Goal: Information Seeking & Learning: Check status

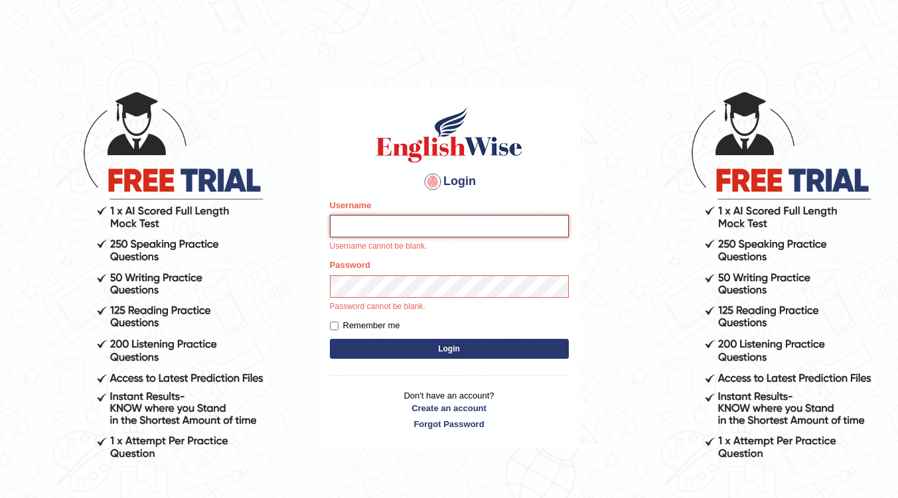
type input "surendra_parramatta"
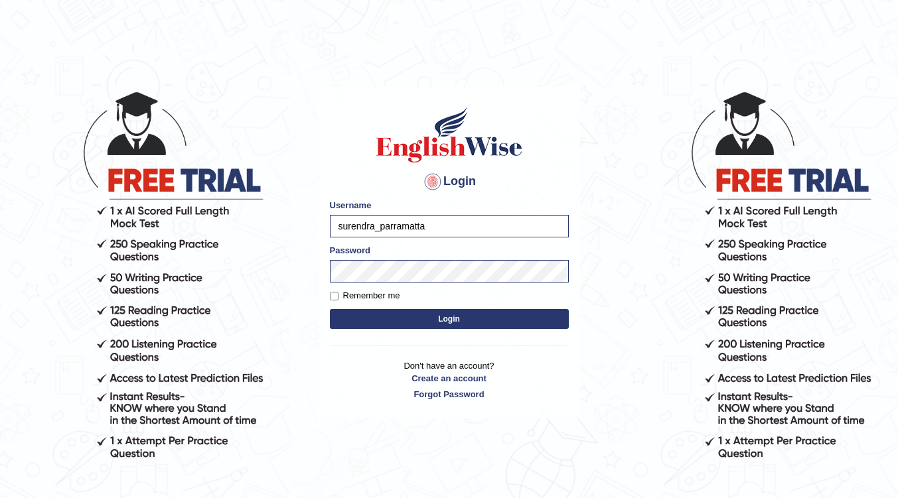
click at [395, 315] on button "Login" at bounding box center [449, 319] width 239 height 20
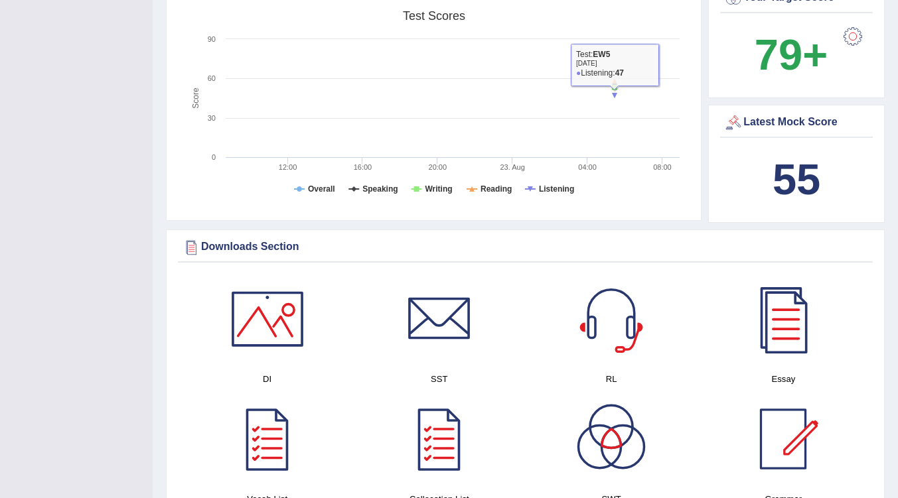
scroll to position [597, 0]
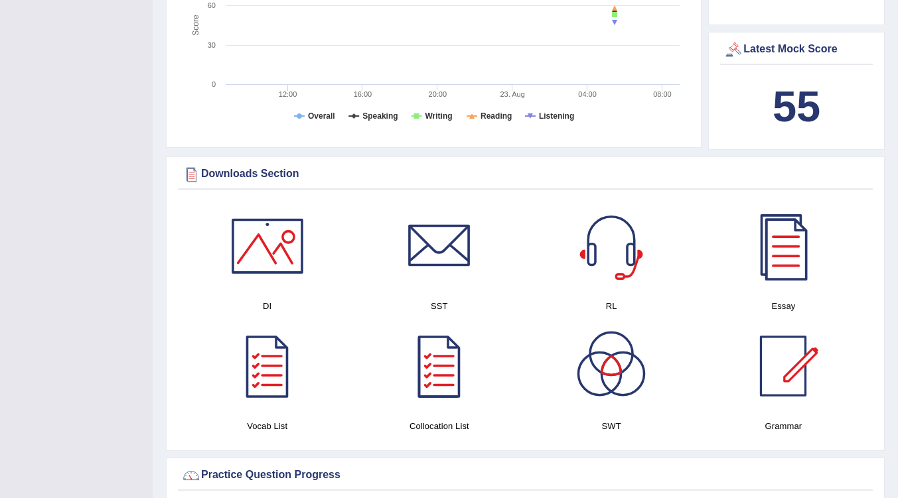
click at [778, 249] on div at bounding box center [782, 246] width 93 height 93
click at [255, 233] on div at bounding box center [267, 246] width 93 height 93
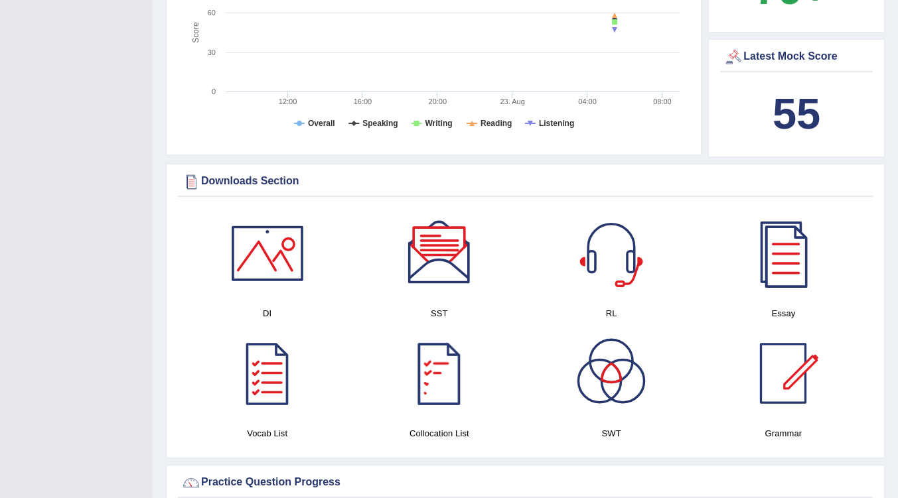
scroll to position [664, 0]
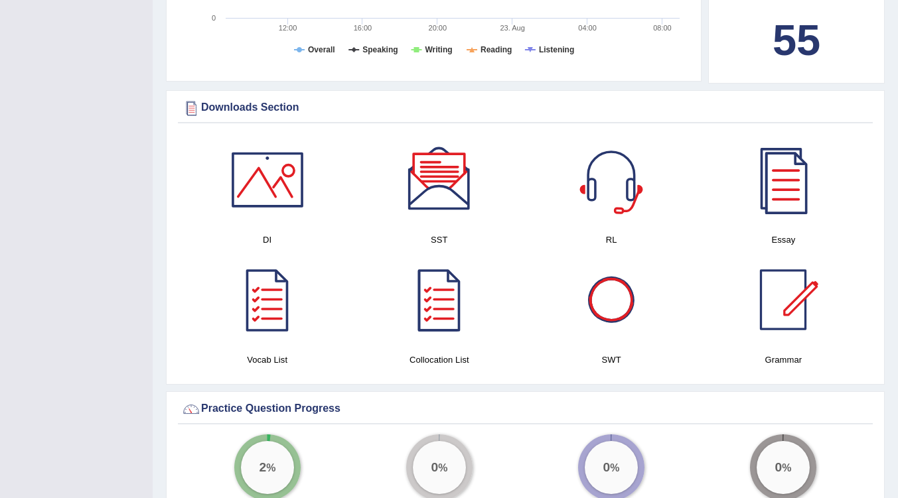
click at [604, 165] on div at bounding box center [611, 179] width 93 height 93
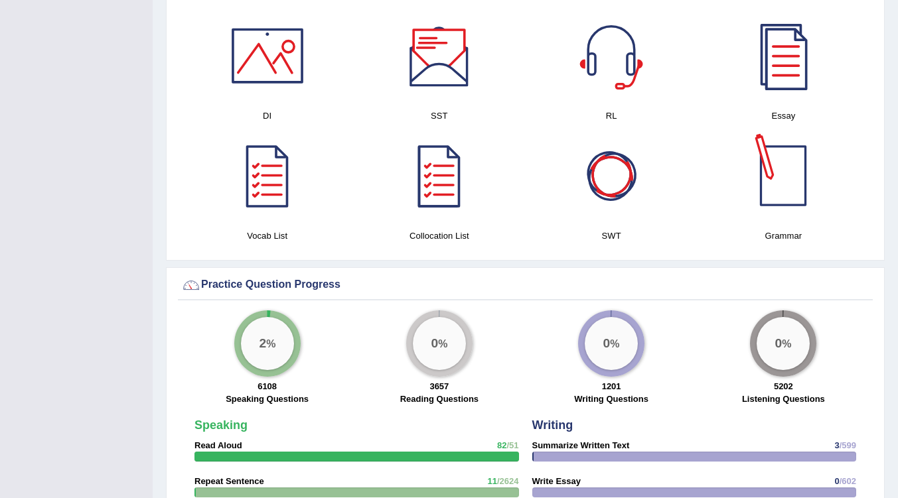
scroll to position [796, 0]
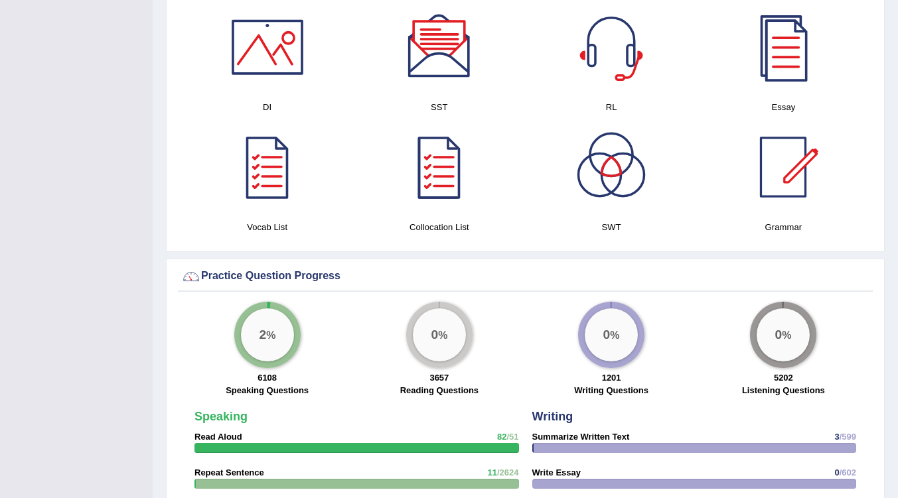
click at [623, 165] on div at bounding box center [611, 167] width 93 height 93
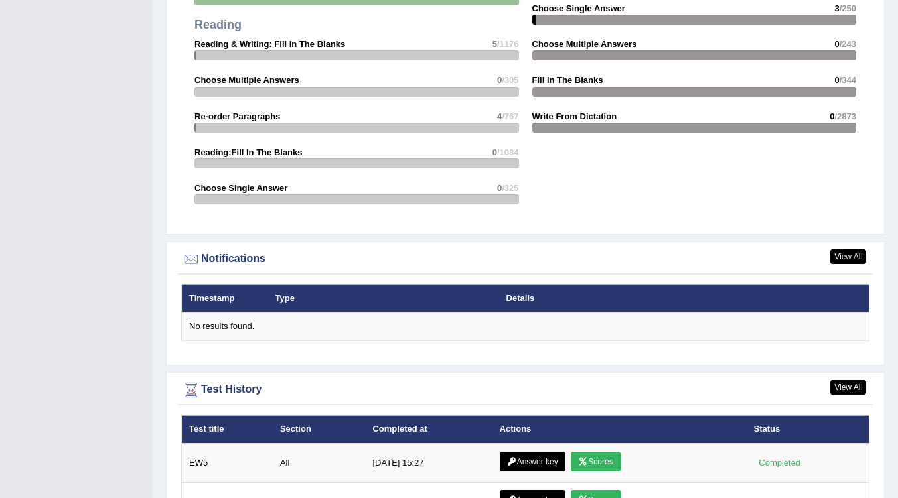
scroll to position [1585, 0]
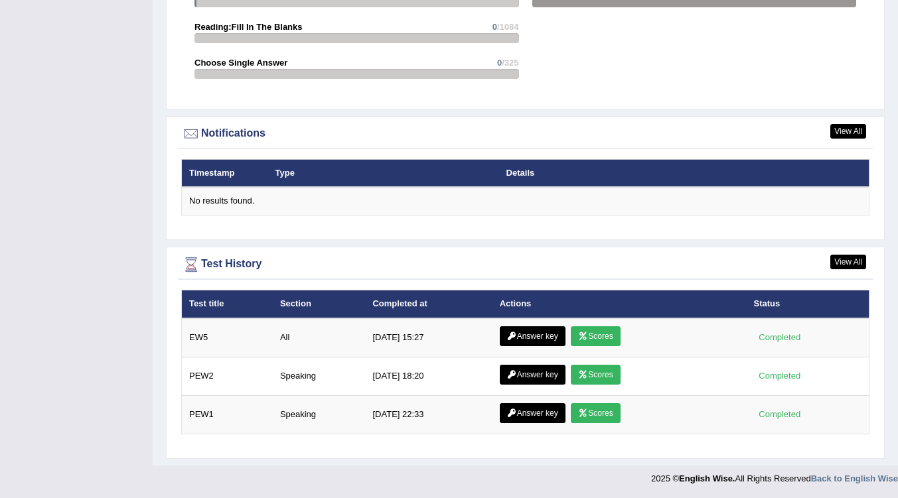
click at [598, 331] on link "Scores" at bounding box center [595, 336] width 49 height 20
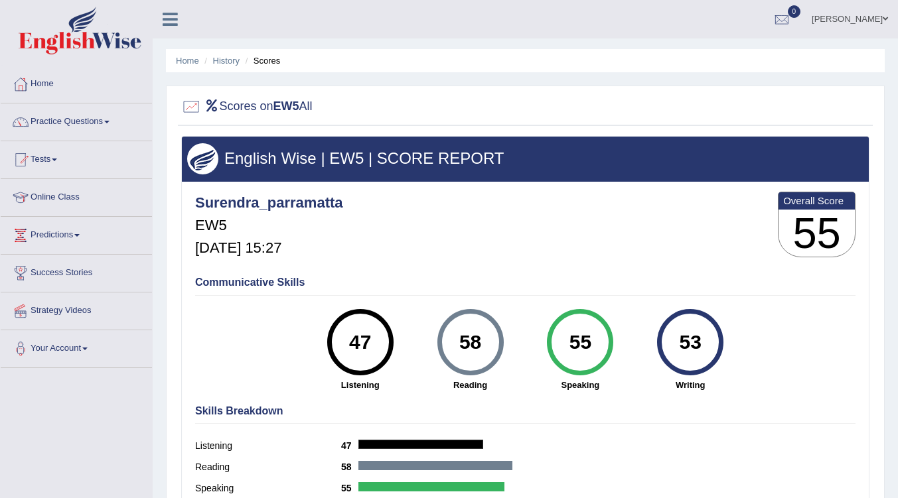
click at [53, 160] on link "Tests" at bounding box center [76, 157] width 151 height 33
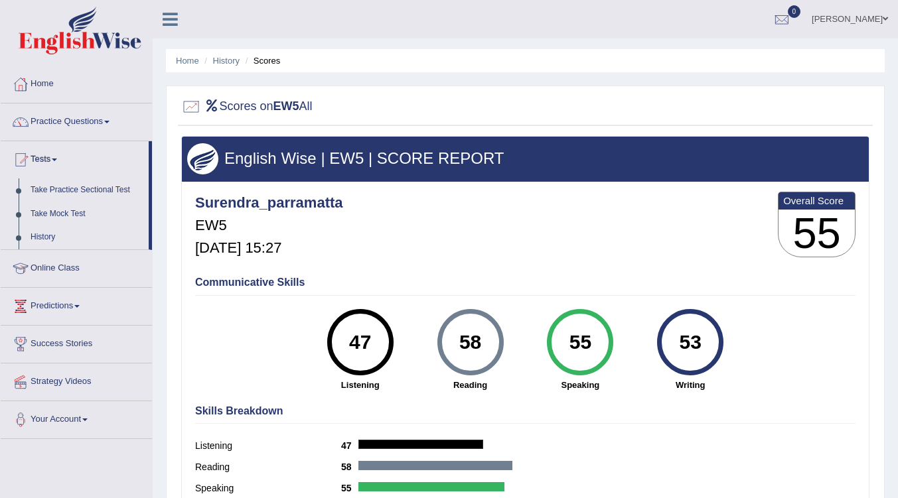
click at [61, 215] on link "Take Mock Test" at bounding box center [87, 214] width 124 height 24
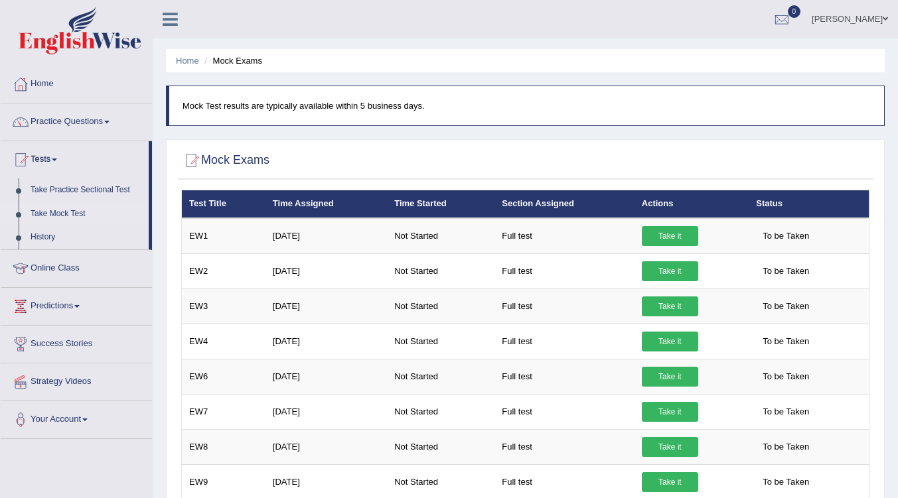
click at [660, 272] on link "Take it" at bounding box center [670, 271] width 56 height 20
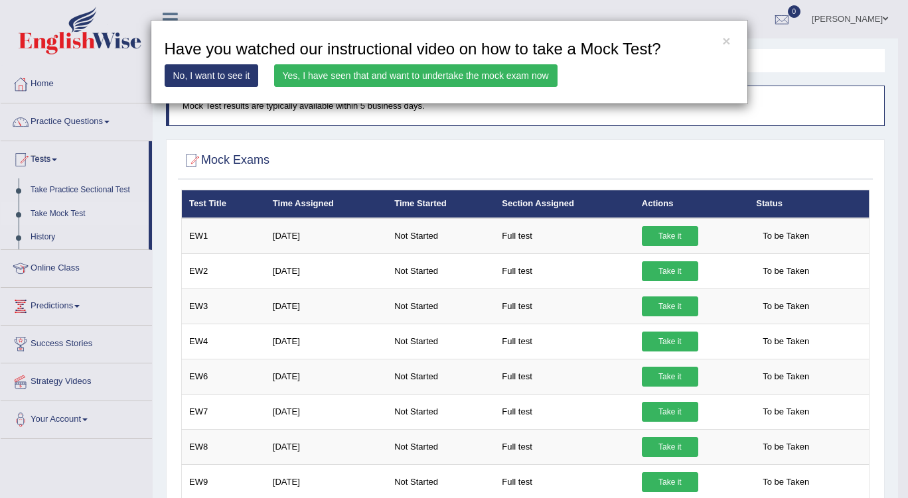
click at [447, 76] on link "Yes, I have seen that and want to undertake the mock exam now" at bounding box center [415, 75] width 283 height 23
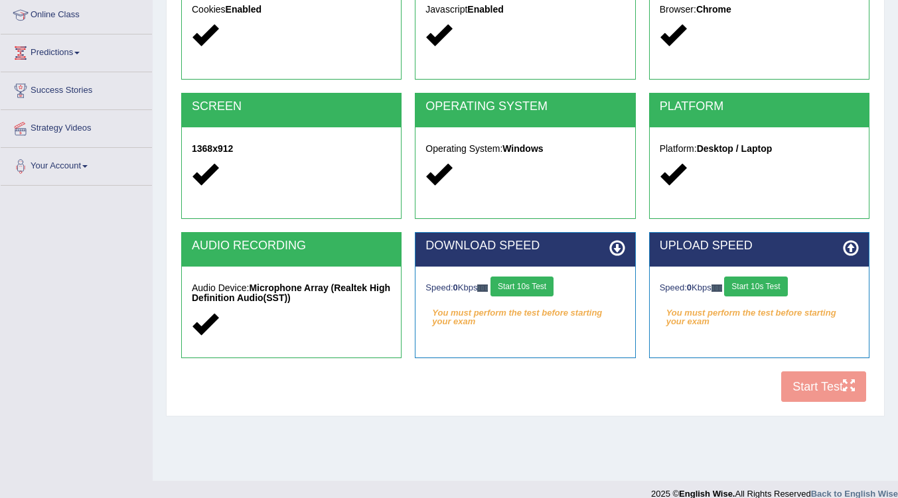
scroll to position [198, 0]
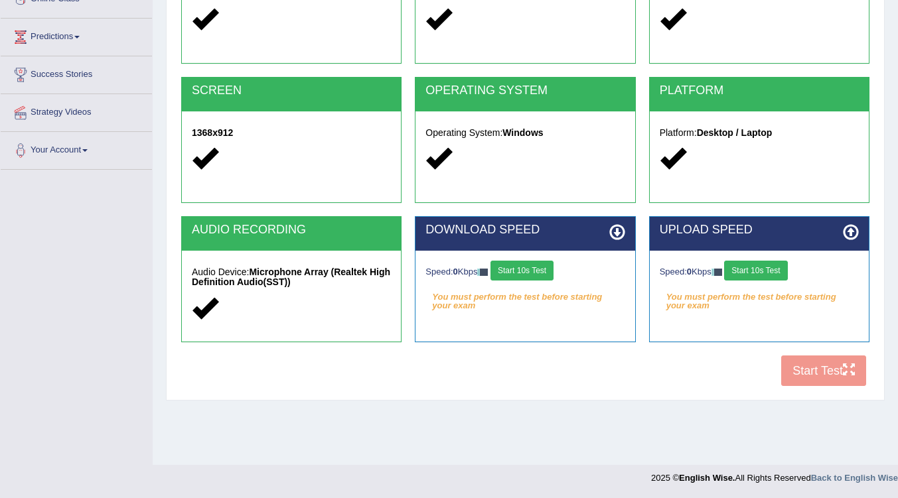
click at [525, 259] on div "Speed: 0 Kbps Start 10s Test You must perform the test before starting your exa…" at bounding box center [524, 284] width 219 height 66
click at [533, 263] on button "Start 10s Test" at bounding box center [521, 271] width 63 height 20
click at [750, 267] on button "Start 10s Test" at bounding box center [755, 271] width 63 height 20
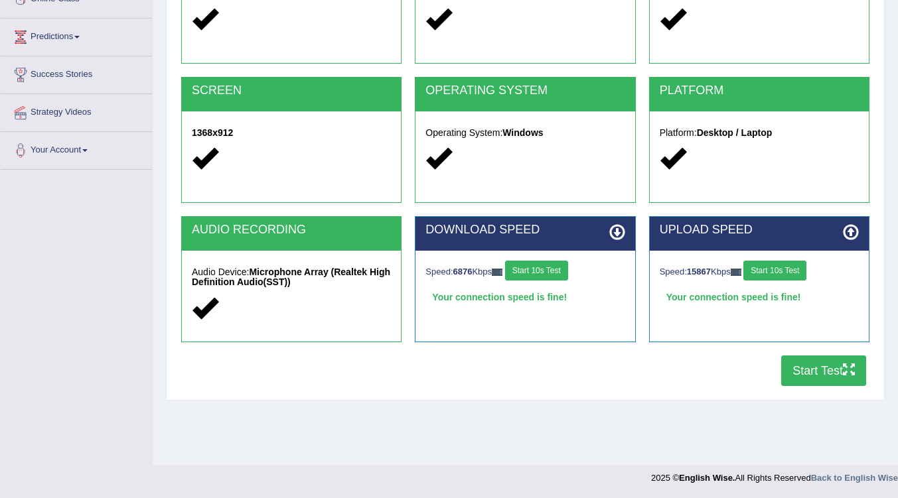
click at [823, 368] on button "Start Test" at bounding box center [823, 371] width 85 height 31
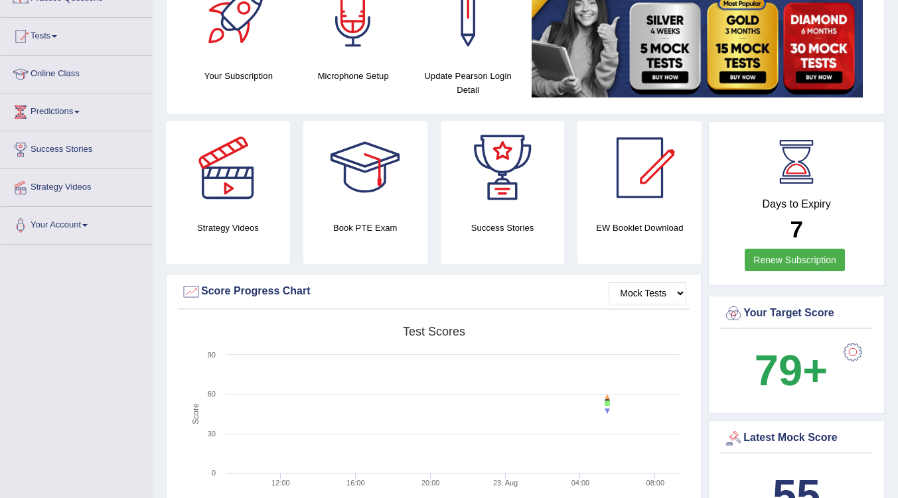
scroll to position [2, 0]
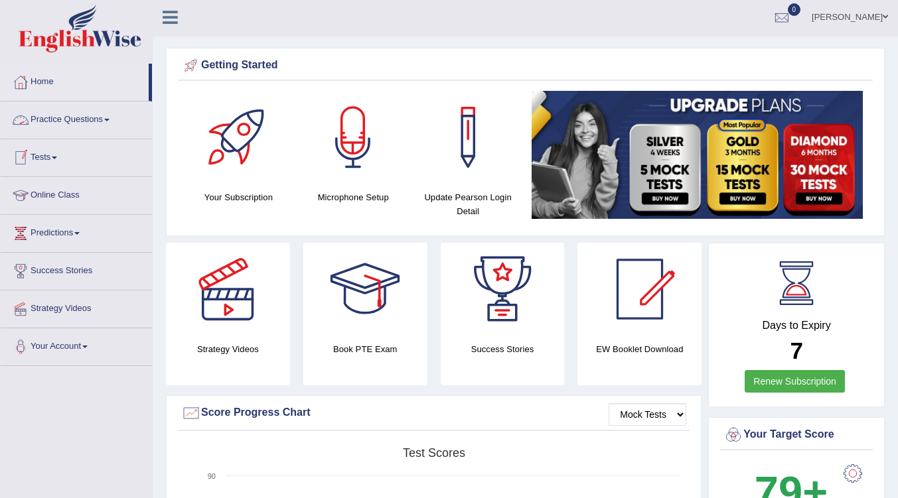
click at [105, 111] on link "Practice Questions" at bounding box center [76, 118] width 151 height 33
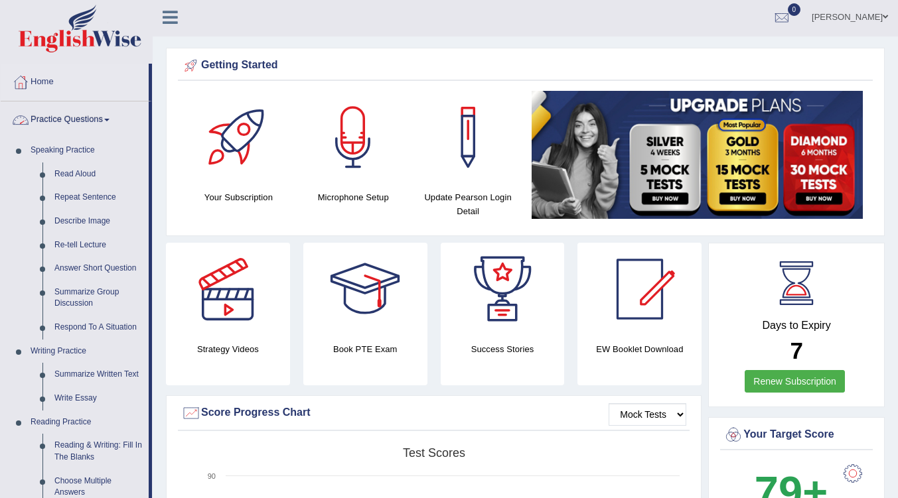
click at [109, 115] on link "Practice Questions" at bounding box center [75, 118] width 148 height 33
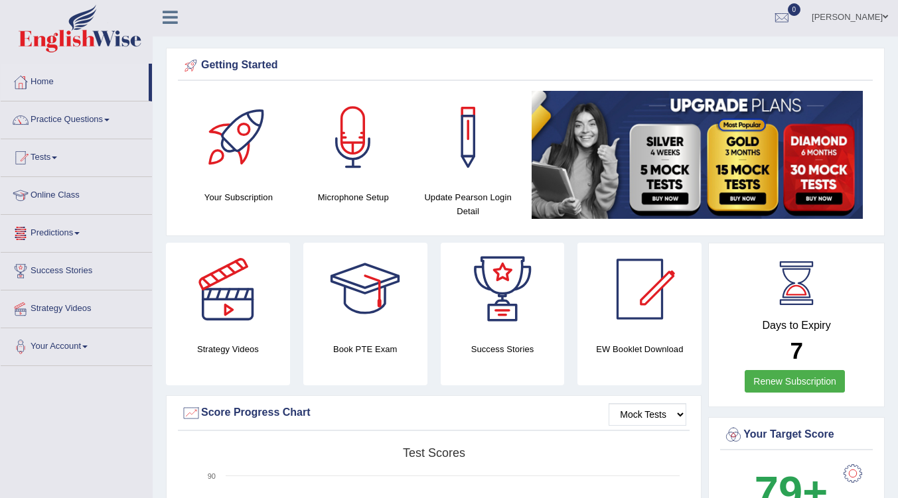
click at [54, 151] on link "Tests" at bounding box center [76, 155] width 151 height 33
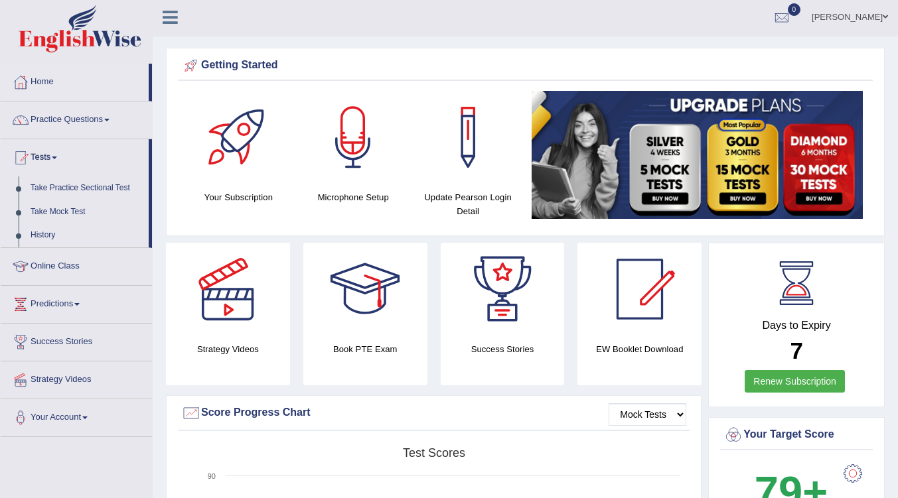
click at [77, 186] on link "Take Practice Sectional Test" at bounding box center [87, 188] width 124 height 24
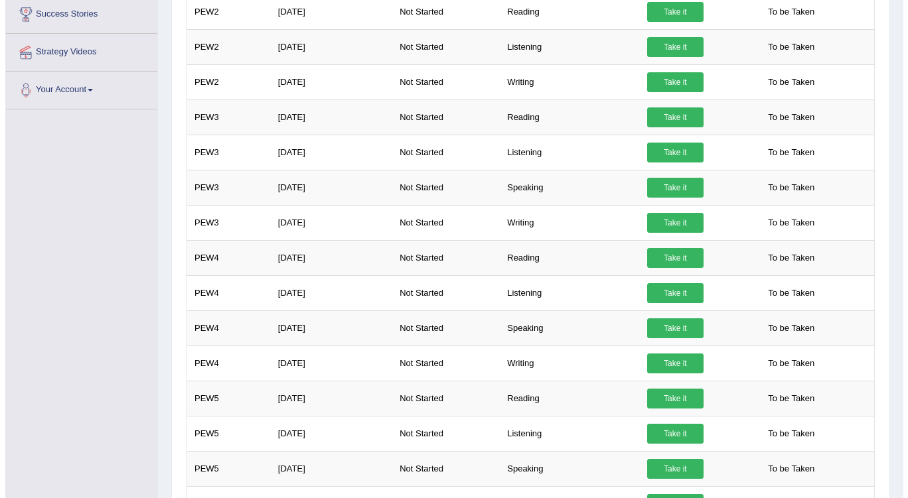
scroll to position [398, 0]
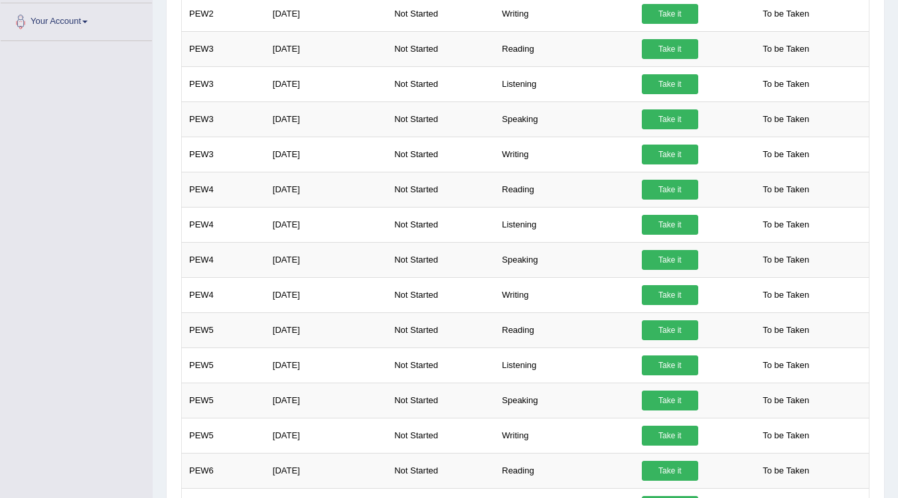
click at [667, 298] on link "Take it" at bounding box center [670, 295] width 56 height 20
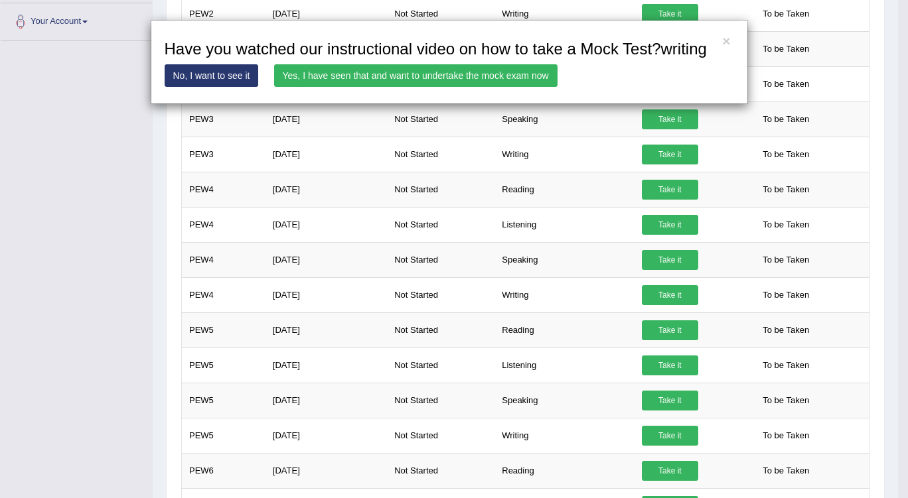
click at [434, 78] on link "Yes, I have seen that and want to undertake the mock exam now" at bounding box center [415, 75] width 283 height 23
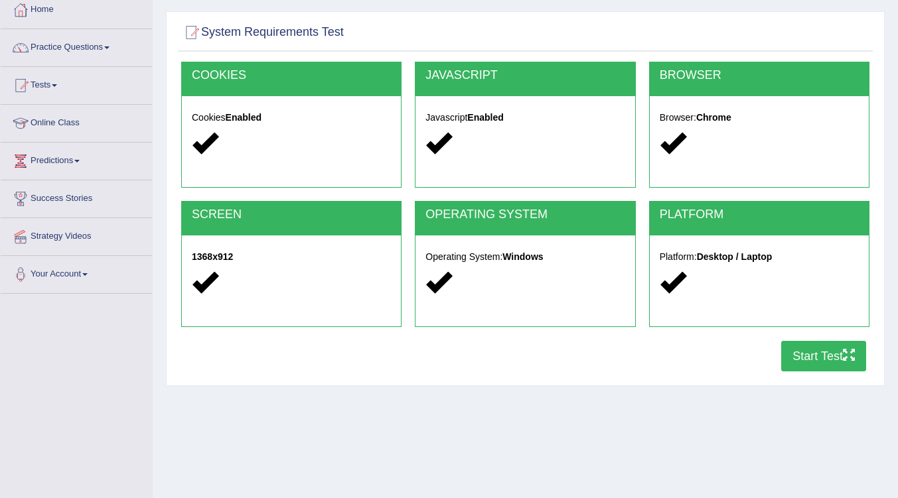
scroll to position [133, 0]
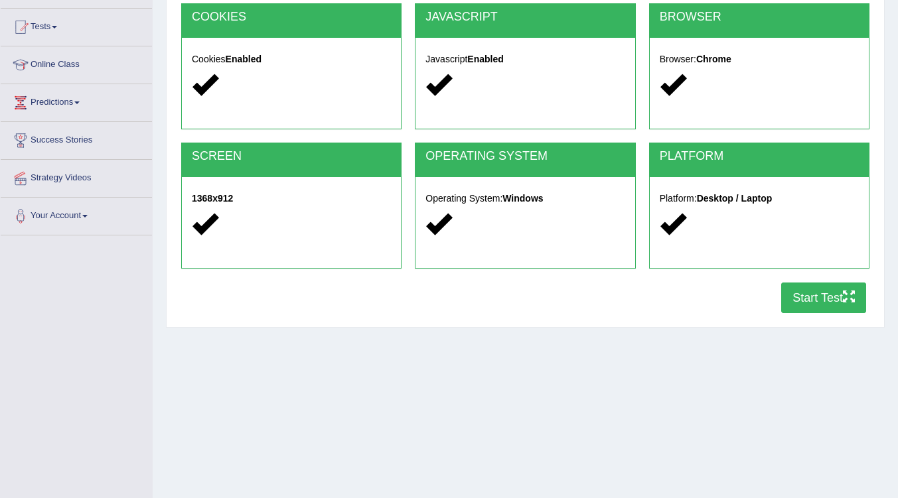
click at [801, 295] on button "Start Test" at bounding box center [823, 298] width 85 height 31
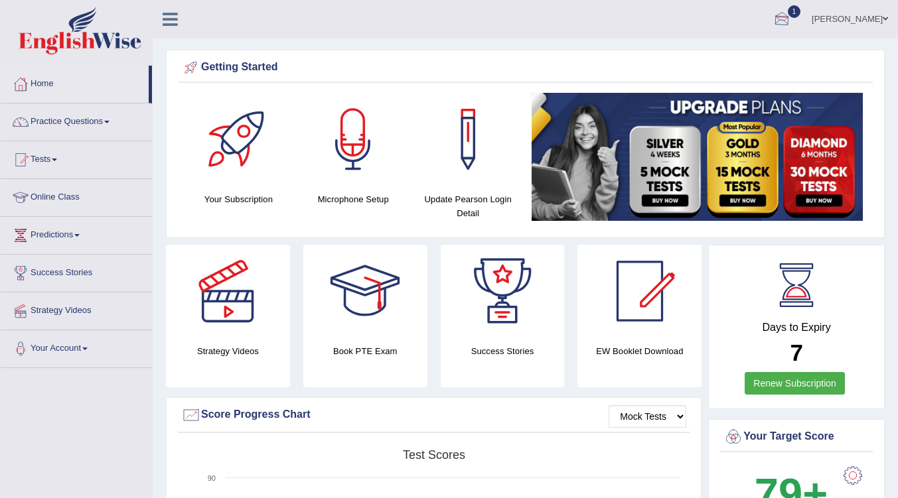
click at [793, 8] on link "1" at bounding box center [782, 17] width 40 height 35
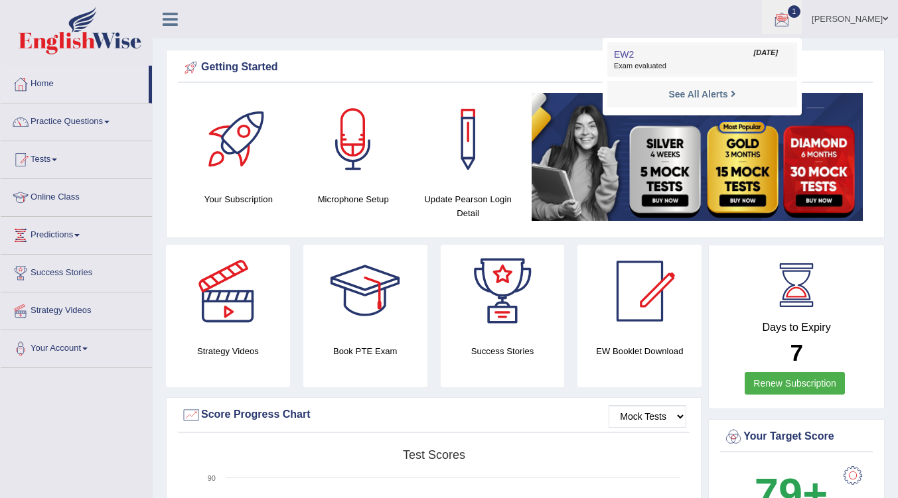
click at [684, 62] on span "Exam evaluated" at bounding box center [702, 66] width 176 height 11
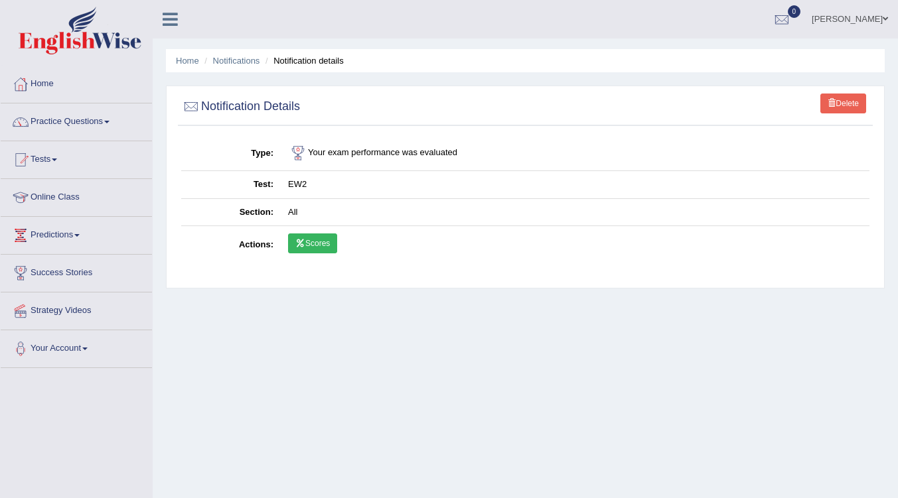
click at [310, 239] on link "Scores" at bounding box center [312, 244] width 49 height 20
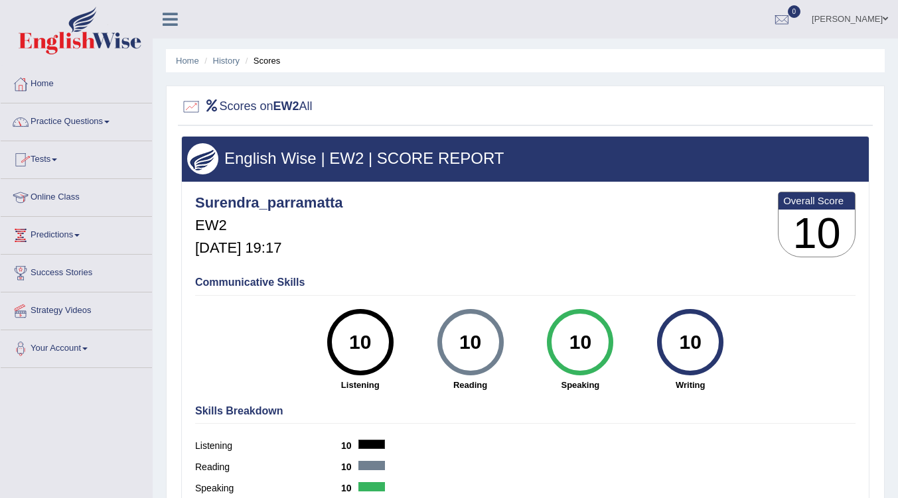
click at [38, 153] on link "Tests" at bounding box center [76, 157] width 151 height 33
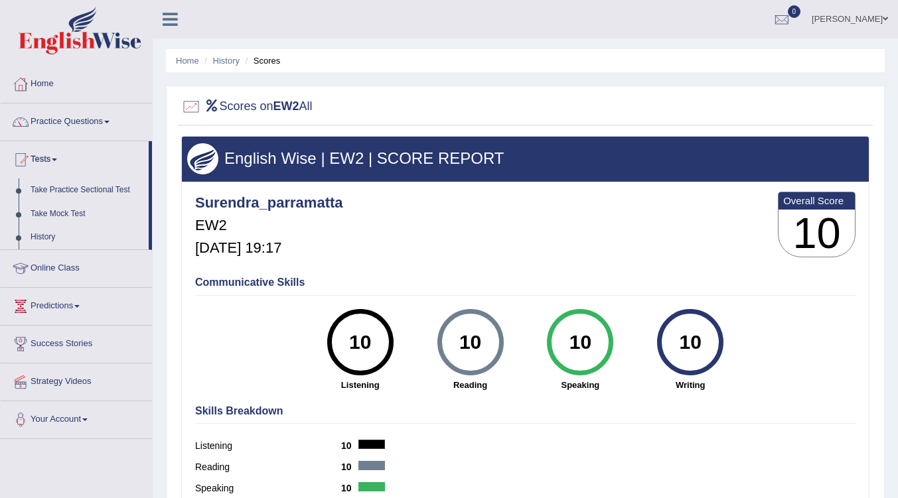
click at [49, 230] on link "History" at bounding box center [87, 238] width 124 height 24
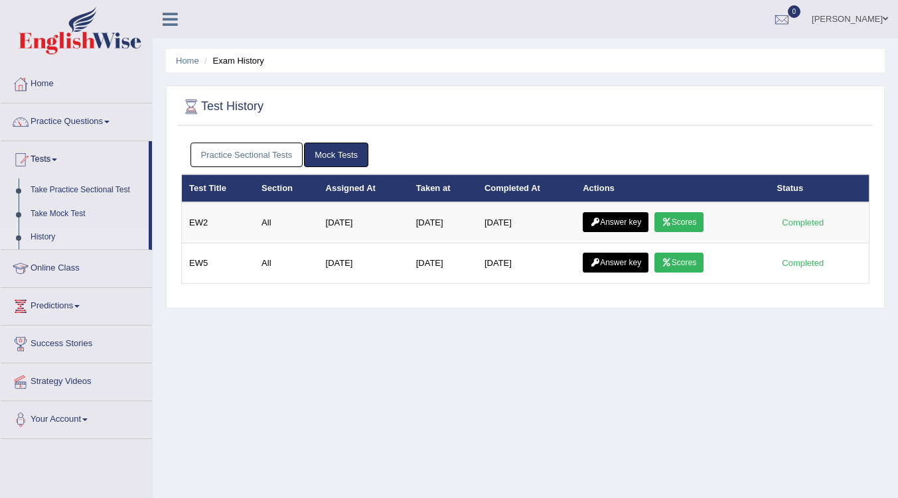
click at [696, 222] on link "Scores" at bounding box center [678, 222] width 49 height 20
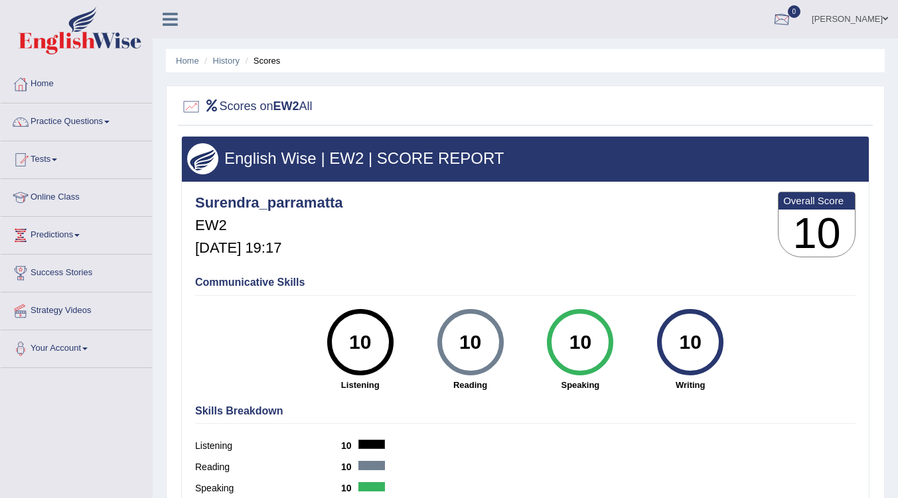
click at [781, 17] on div at bounding box center [782, 20] width 20 height 20
click at [56, 155] on link "Tests" at bounding box center [76, 157] width 151 height 33
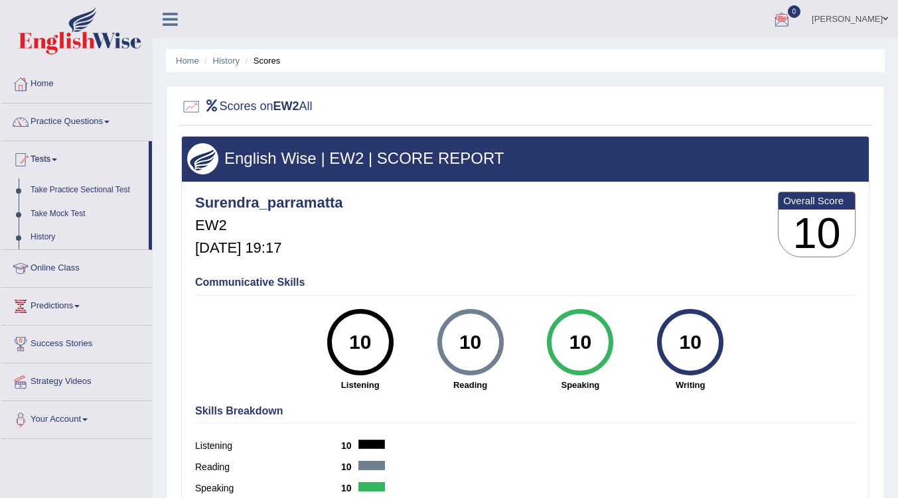
click at [48, 237] on link "History" at bounding box center [87, 238] width 124 height 24
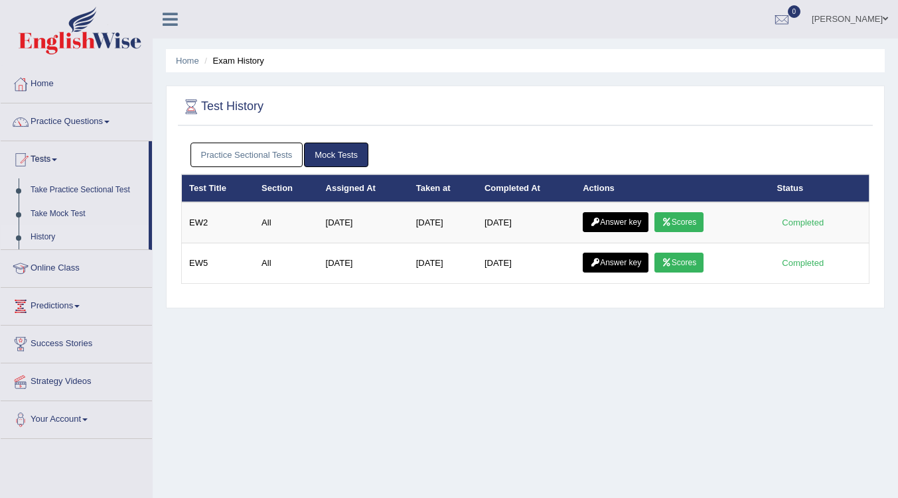
click at [261, 155] on link "Practice Sectional Tests" at bounding box center [246, 155] width 113 height 25
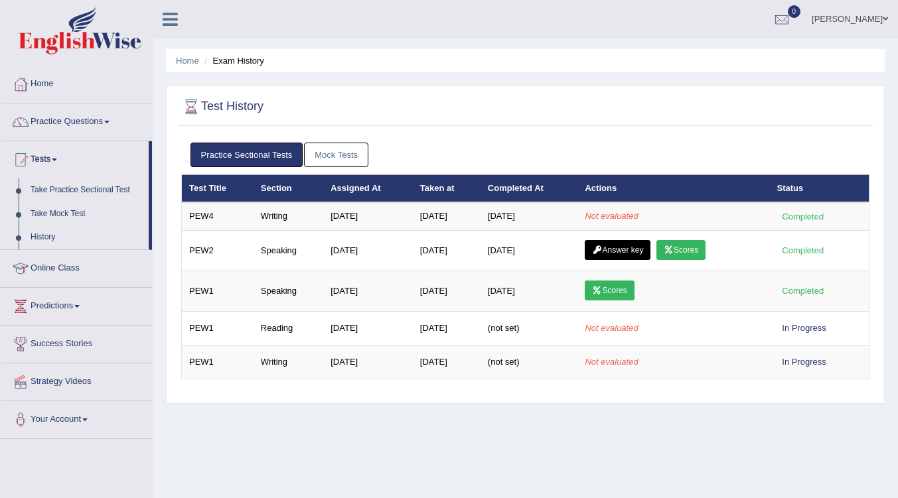
click at [719, 247] on td "Answer key Scores" at bounding box center [673, 250] width 192 height 40
click at [683, 251] on link "Scores" at bounding box center [680, 250] width 49 height 20
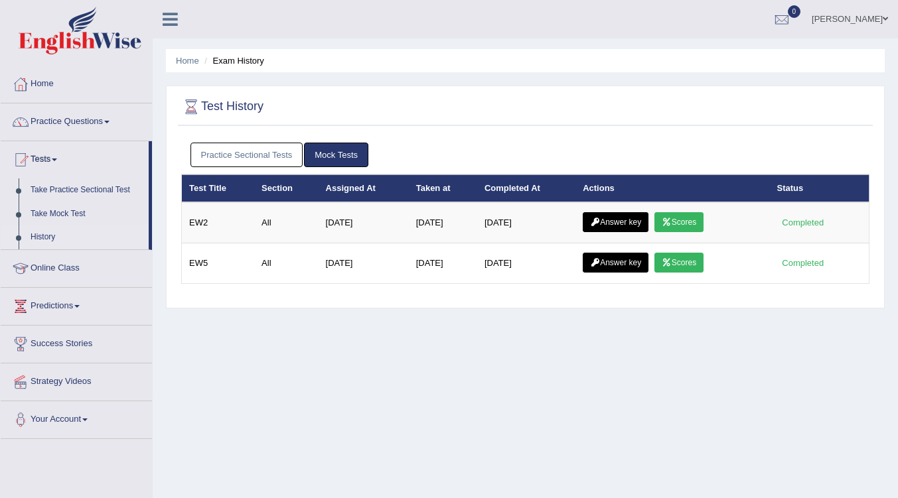
click at [248, 150] on link "Practice Sectional Tests" at bounding box center [246, 155] width 113 height 25
click at [240, 153] on link "Practice Sectional Tests" at bounding box center [246, 155] width 113 height 25
click at [218, 157] on link "Practice Sectional Tests" at bounding box center [246, 155] width 113 height 25
click at [255, 150] on link "Practice Sectional Tests" at bounding box center [246, 155] width 113 height 25
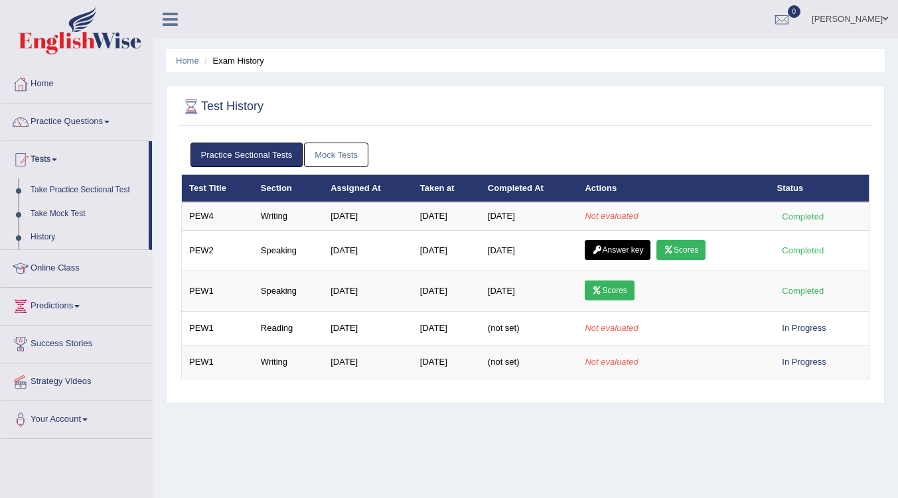
click at [614, 244] on link "Answer key" at bounding box center [618, 250] width 66 height 20
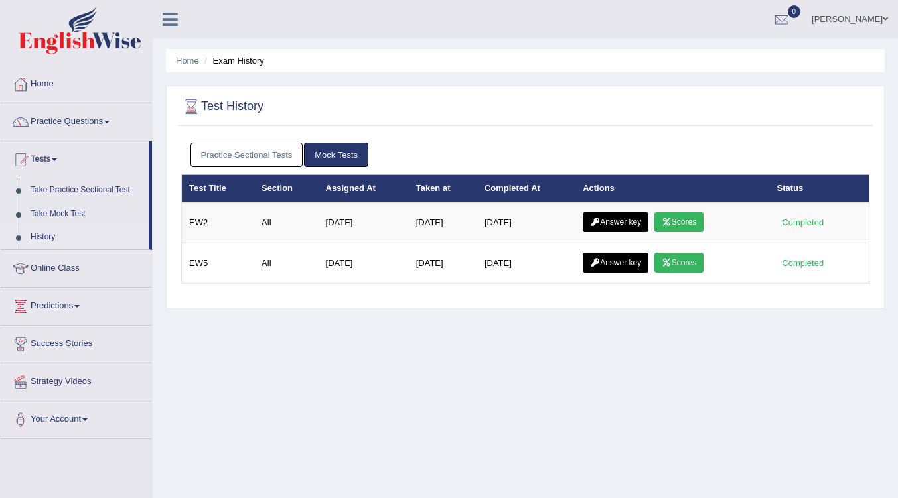
click at [251, 150] on link "Practice Sectional Tests" at bounding box center [246, 155] width 113 height 25
click at [216, 153] on link "Practice Sectional Tests" at bounding box center [246, 155] width 113 height 25
click at [257, 144] on link "Practice Sectional Tests" at bounding box center [246, 155] width 113 height 25
click at [240, 151] on link "Practice Sectional Tests" at bounding box center [246, 155] width 113 height 25
click at [224, 147] on link "Practice Sectional Tests" at bounding box center [246, 155] width 113 height 25
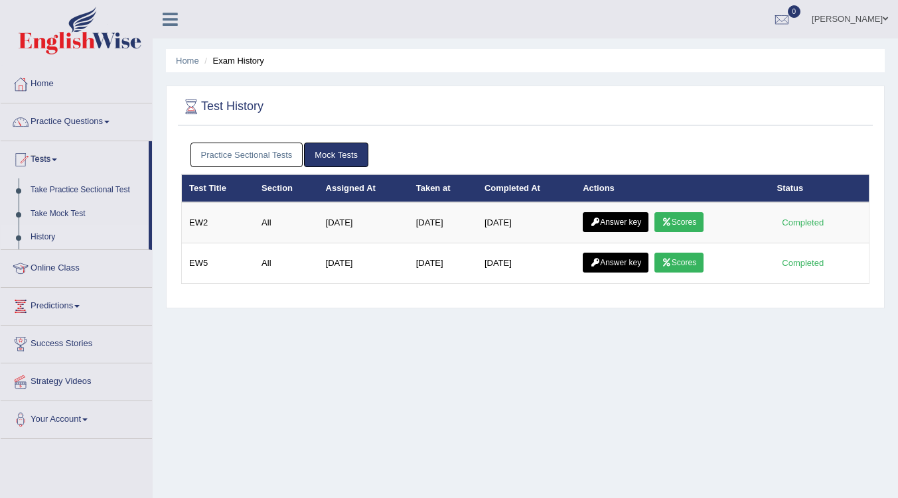
click at [256, 160] on link "Practice Sectional Tests" at bounding box center [246, 155] width 113 height 25
click at [236, 153] on link "Practice Sectional Tests" at bounding box center [246, 155] width 113 height 25
click at [281, 155] on link "Practice Sectional Tests" at bounding box center [246, 155] width 113 height 25
click at [215, 152] on link "Practice Sectional Tests" at bounding box center [246, 155] width 113 height 25
click at [268, 151] on link "Practice Sectional Tests" at bounding box center [246, 155] width 113 height 25
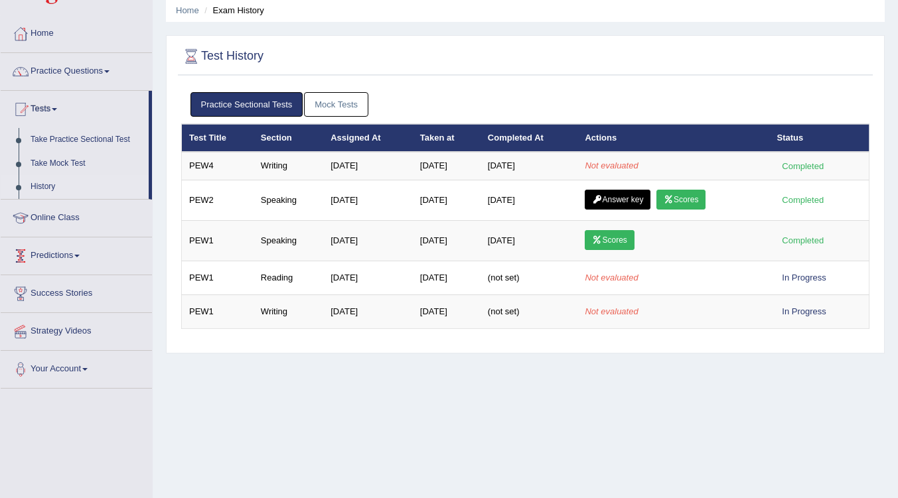
scroll to position [66, 0]
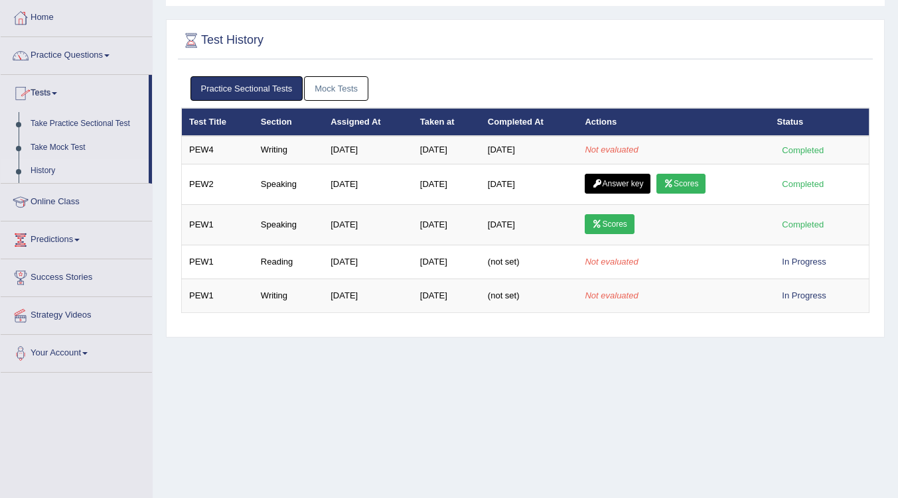
click at [57, 89] on link "Tests" at bounding box center [75, 91] width 148 height 33
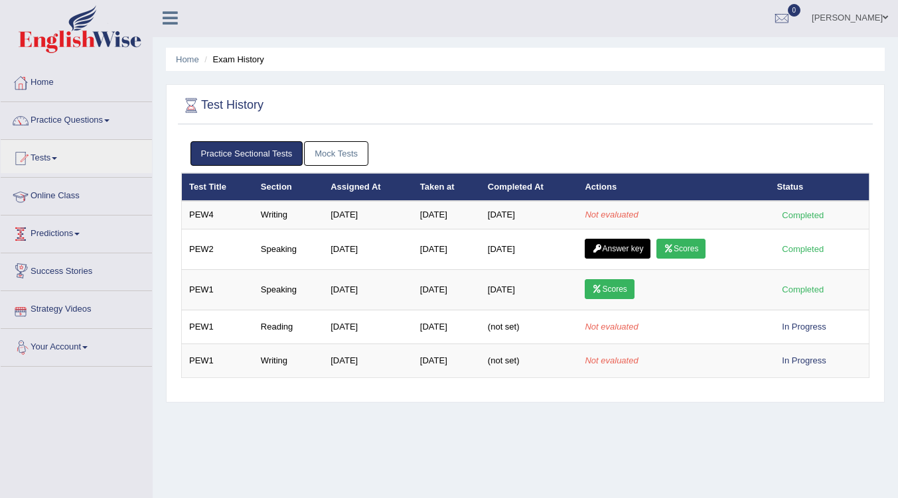
scroll to position [0, 0]
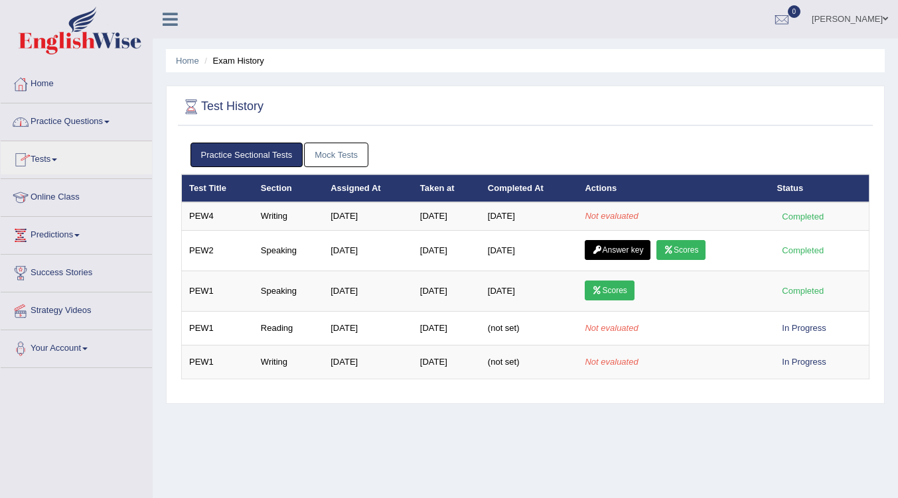
click at [171, 22] on icon at bounding box center [170, 19] width 15 height 17
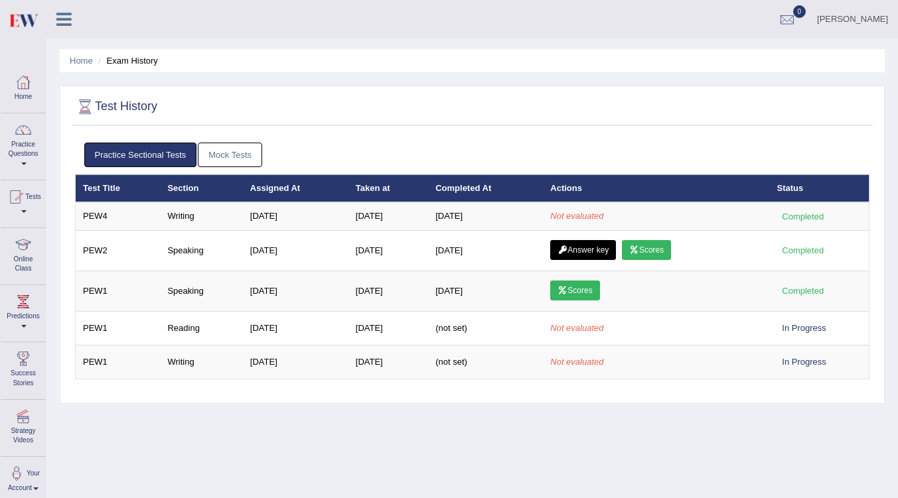
click at [64, 29] on div at bounding box center [69, 14] width 46 height 29
click at [64, 16] on icon at bounding box center [63, 19] width 15 height 17
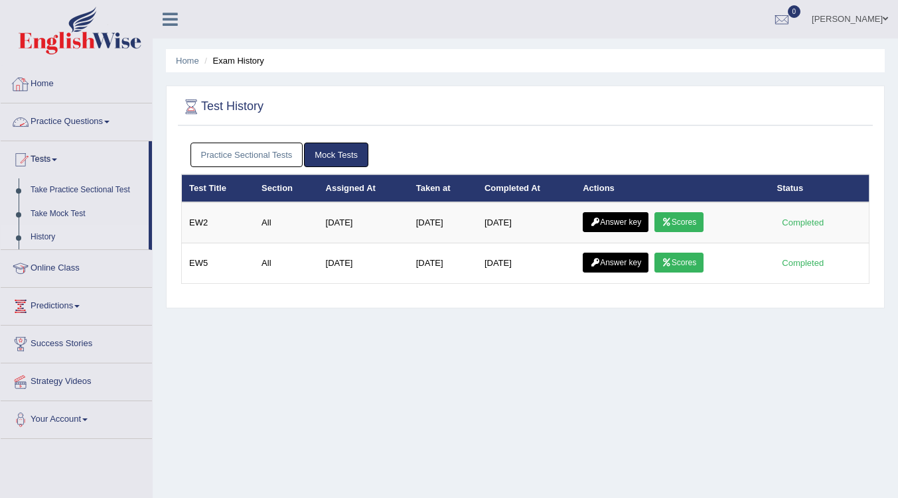
click at [285, 154] on link "Practice Sectional Tests" at bounding box center [246, 155] width 113 height 25
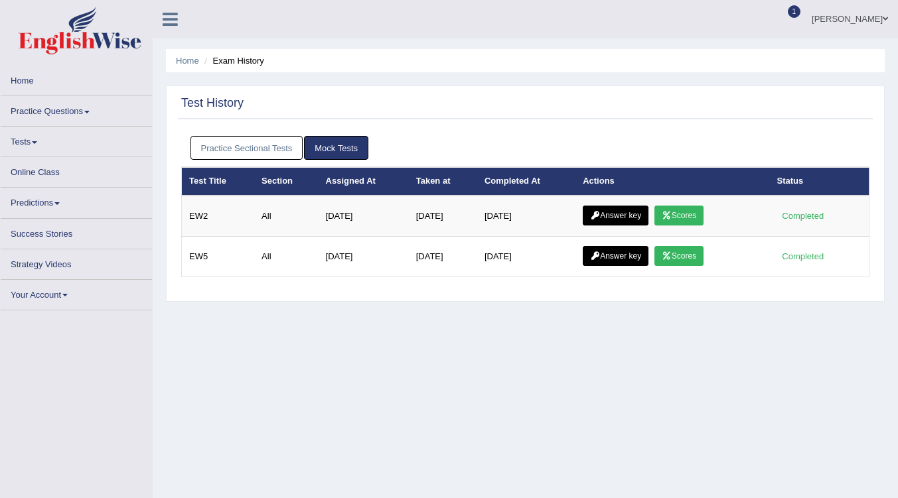
click at [283, 149] on link "Practice Sectional Tests" at bounding box center [246, 148] width 113 height 25
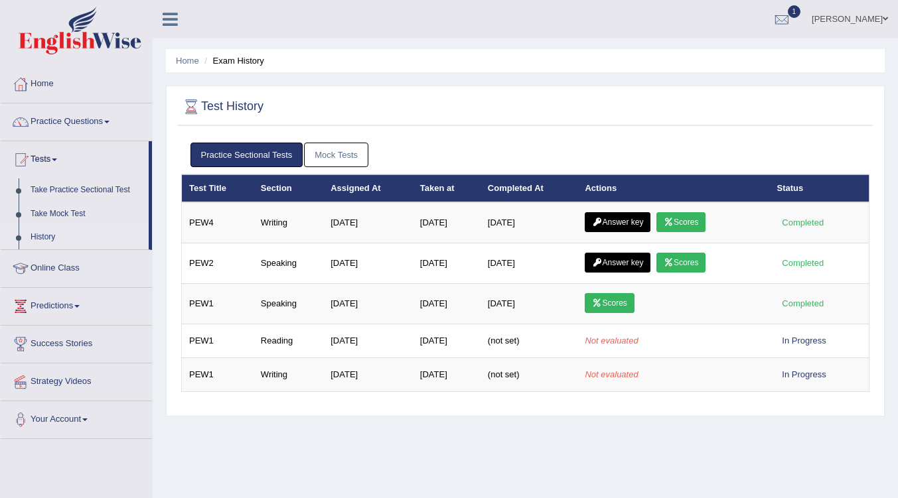
click at [699, 221] on link "Scores" at bounding box center [680, 222] width 49 height 20
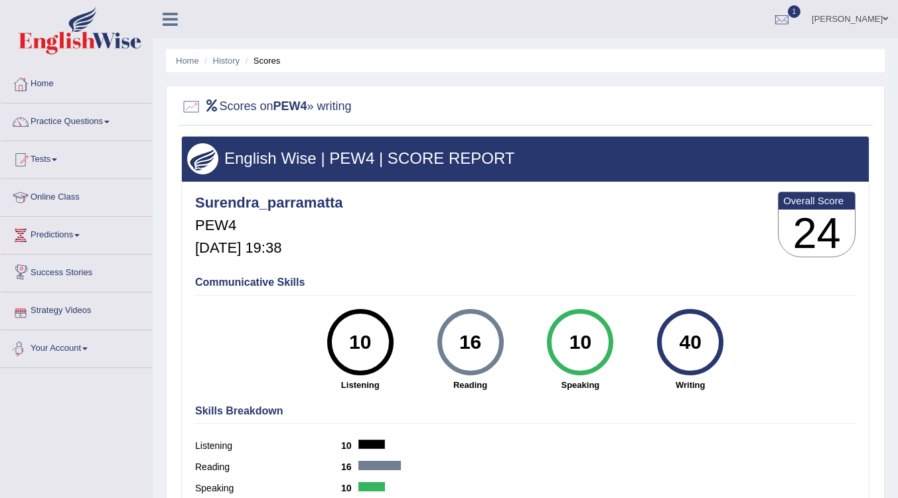
click at [72, 347] on link "Your Account" at bounding box center [76, 346] width 151 height 33
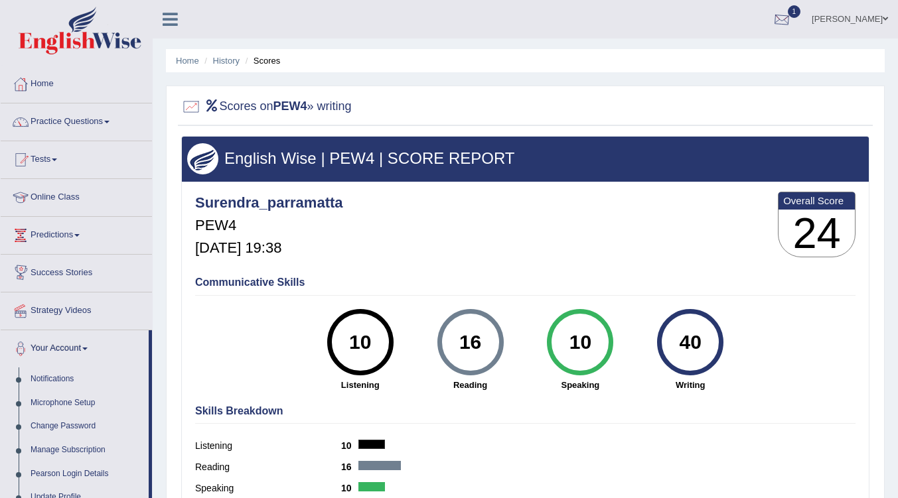
click at [799, 22] on link "1" at bounding box center [782, 17] width 40 height 35
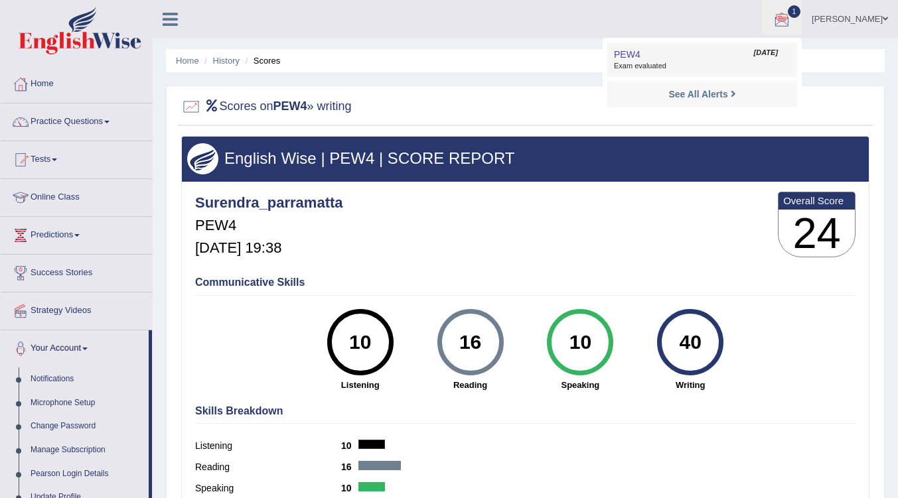
click at [688, 54] on link "PEW4 Aug 23, 2025 Exam evaluated" at bounding box center [701, 60] width 183 height 28
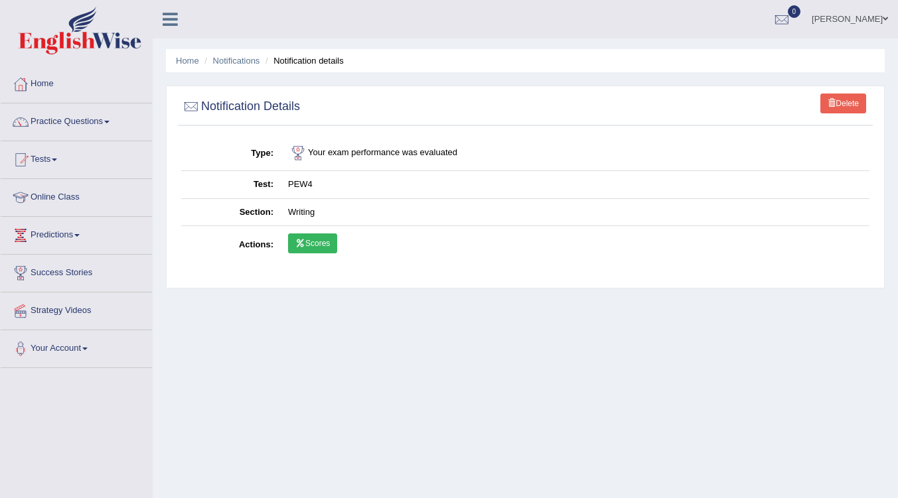
click at [316, 239] on link "Scores" at bounding box center [312, 244] width 49 height 20
